Goal: Obtain resource: Download file/media

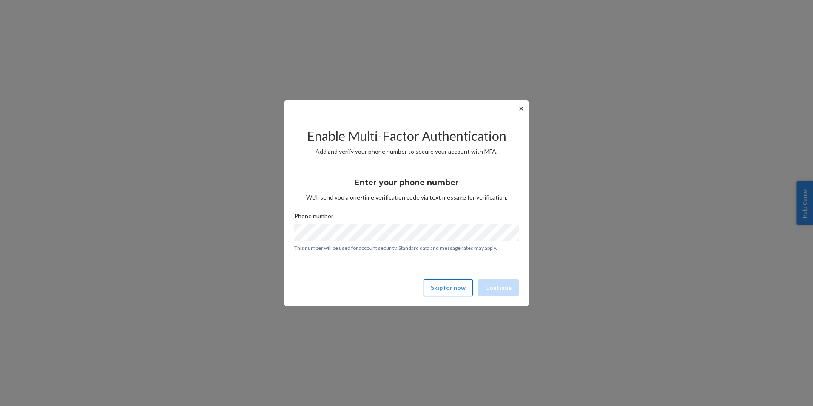
click at [451, 288] on button "Skip for now" at bounding box center [448, 287] width 49 height 17
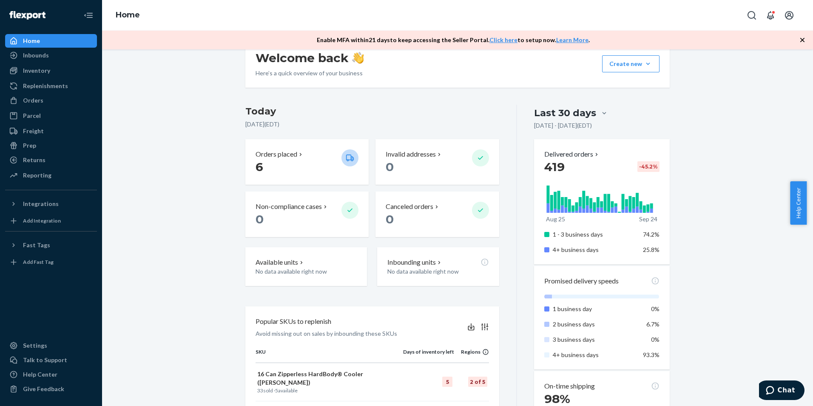
scroll to position [17, 0]
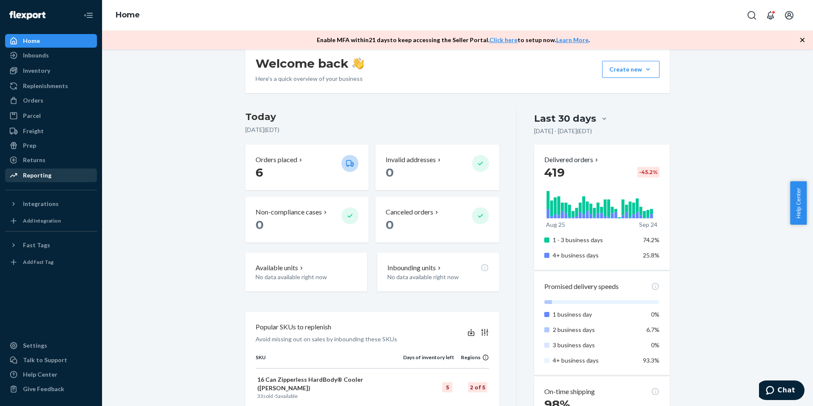
click at [62, 176] on div "Reporting" at bounding box center [51, 175] width 90 height 12
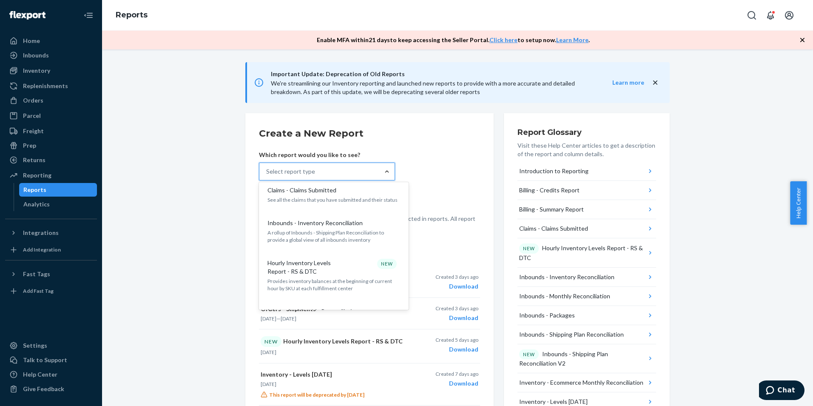
scroll to position [138, 0]
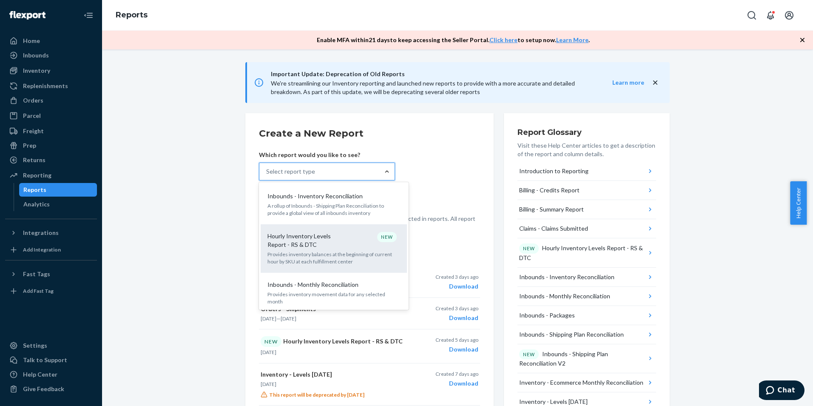
click at [338, 248] on p "Hourly Inventory Levels Report - RS & DTC" at bounding box center [309, 240] width 82 height 17
click at [267, 176] on input "option Hourly Inventory Levels Report - RS & DTC focused, 6 of 34. 34 results a…" at bounding box center [266, 171] width 1 height 9
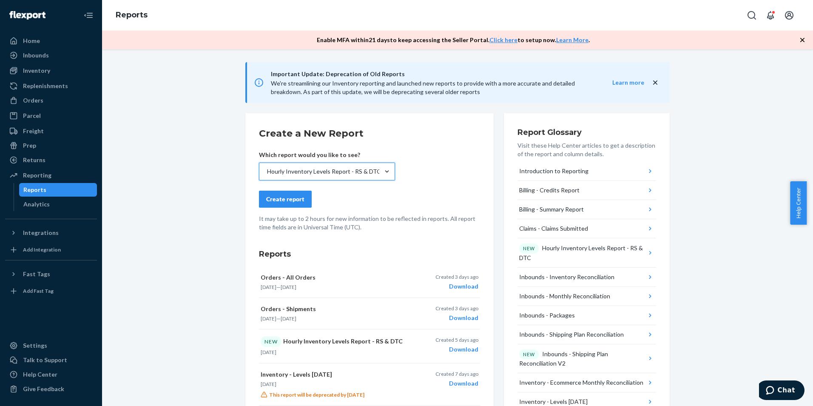
click at [287, 200] on div "Create report" at bounding box center [285, 199] width 38 height 9
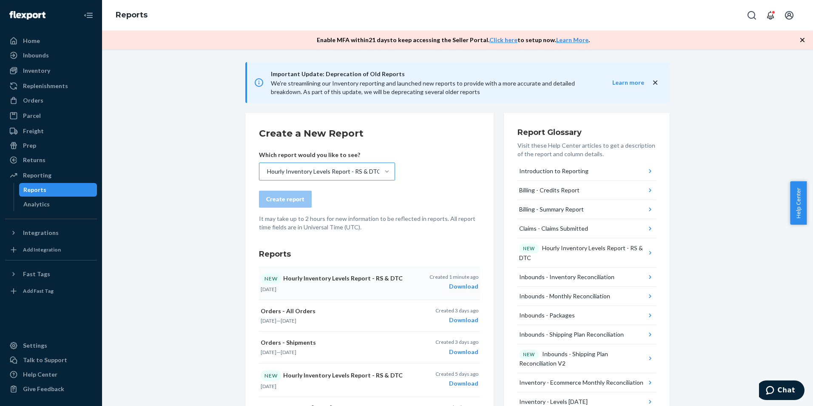
click at [469, 285] on div "Download" at bounding box center [454, 286] width 49 height 9
